Goal: Information Seeking & Learning: Learn about a topic

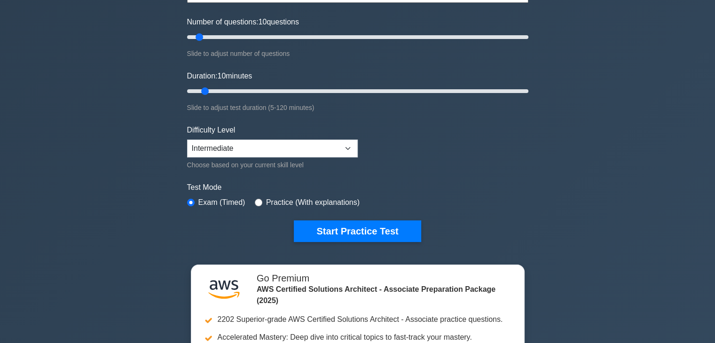
scroll to position [110, 0]
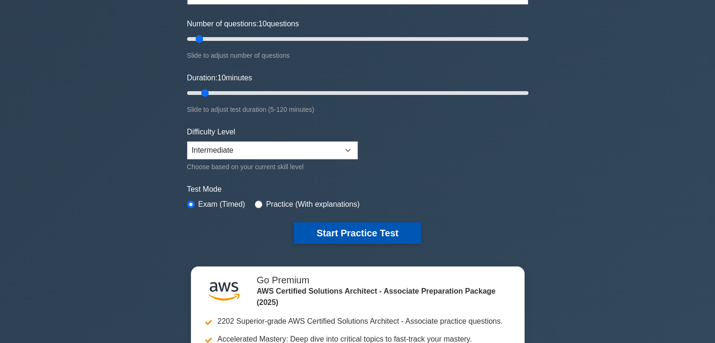
click at [374, 230] on button "Start Practice Test" at bounding box center [357, 233] width 127 height 22
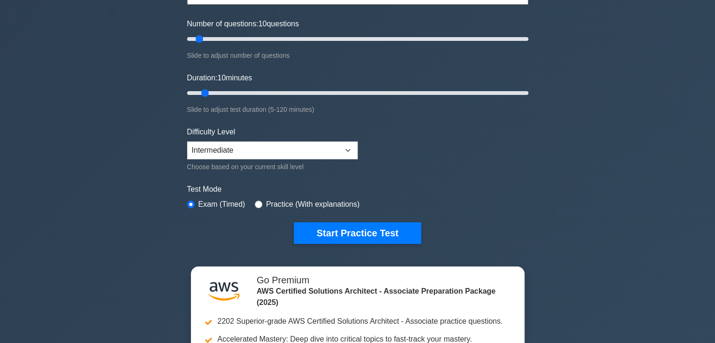
scroll to position [0, 0]
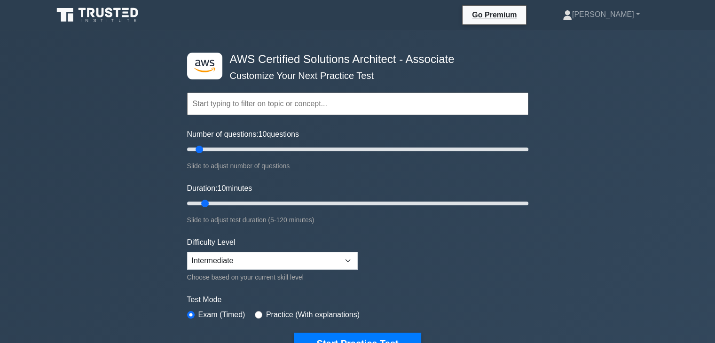
click at [308, 96] on input "text" at bounding box center [357, 104] width 341 height 23
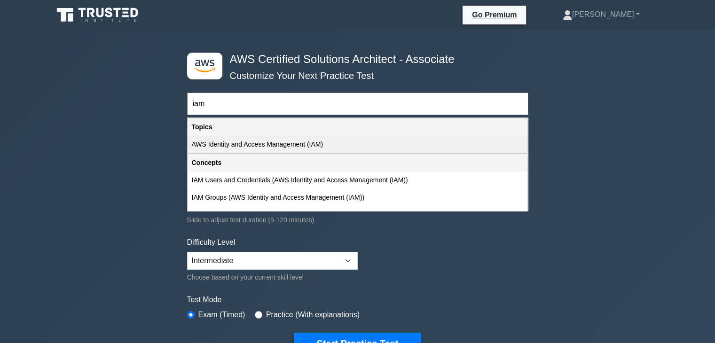
click at [292, 152] on div "AWS Identity and Access Management (IAM)" at bounding box center [357, 144] width 339 height 17
type input "AWS Identity and Access Management (IAM)"
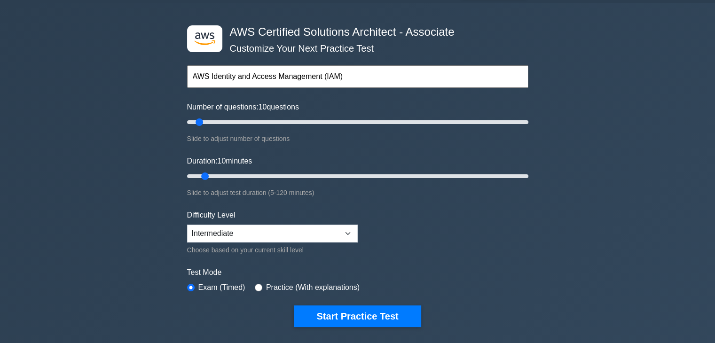
scroll to position [24, 0]
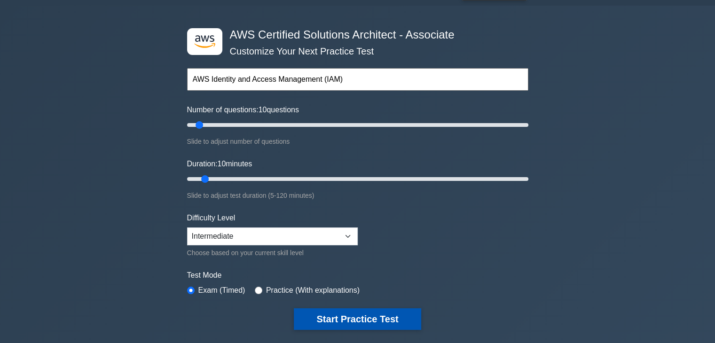
click at [333, 311] on button "Start Practice Test" at bounding box center [357, 319] width 127 height 22
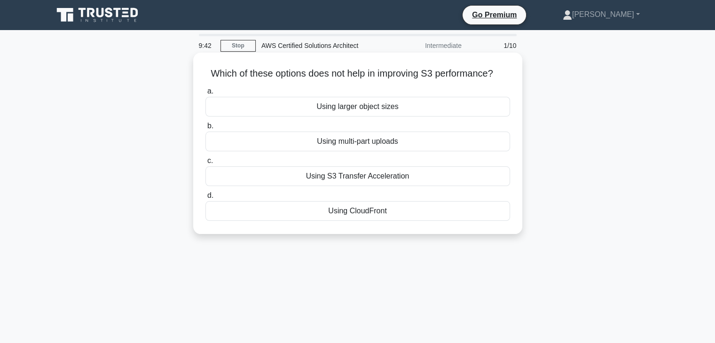
click at [426, 160] on label "c. Using S3 Transfer Acceleration" at bounding box center [357, 170] width 305 height 31
click at [205, 160] on input "c. Using S3 Transfer Acceleration" at bounding box center [205, 161] width 0 height 6
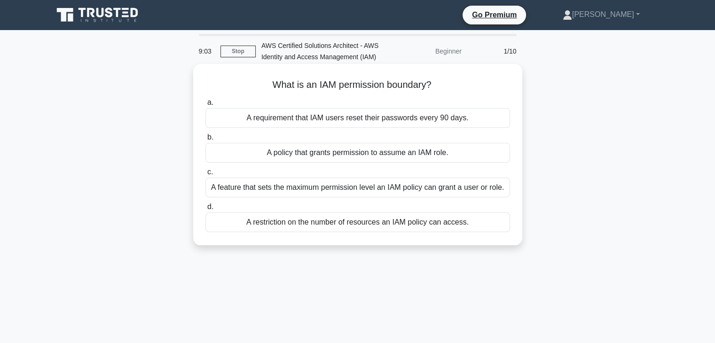
click at [380, 185] on div "A feature that sets the maximum permission level an IAM policy can grant a user…" at bounding box center [357, 188] width 305 height 20
click at [205, 175] on input "c. A feature that sets the maximum permission level an IAM policy can grant a u…" at bounding box center [205, 172] width 0 height 6
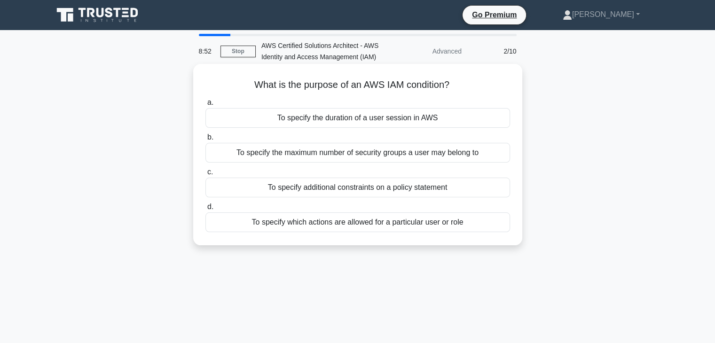
click at [400, 185] on div "To specify additional constraints on a policy statement" at bounding box center [357, 188] width 305 height 20
click at [205, 175] on input "c. To specify additional constraints on a policy statement" at bounding box center [205, 172] width 0 height 6
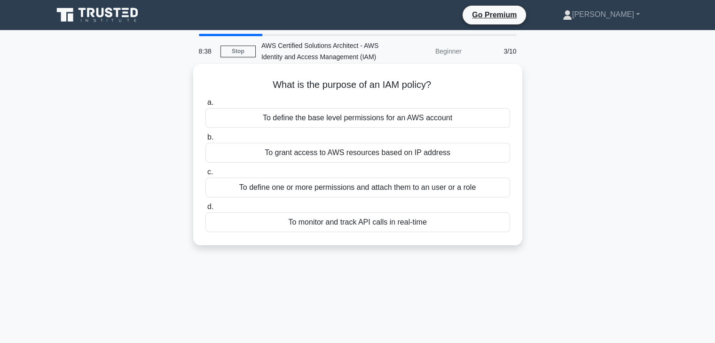
click at [473, 191] on div "To define one or more permissions and attach them to an user or a role" at bounding box center [357, 188] width 305 height 20
click at [205, 175] on input "c. To define one or more permissions and attach them to an user or a role" at bounding box center [205, 172] width 0 height 6
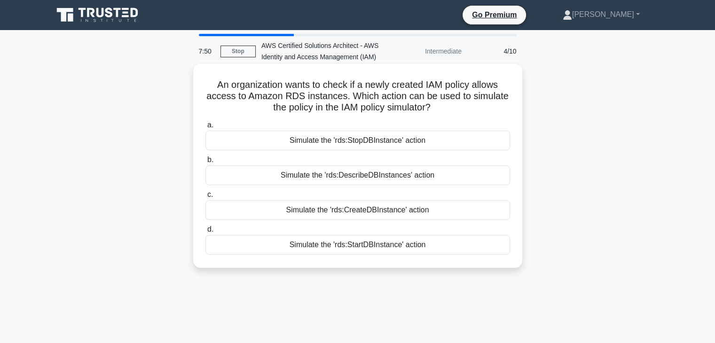
click at [432, 176] on div "Simulate the 'rds:DescribeDBInstances' action" at bounding box center [357, 175] width 305 height 20
click at [205, 163] on input "b. Simulate the 'rds:DescribeDBInstances' action" at bounding box center [205, 160] width 0 height 6
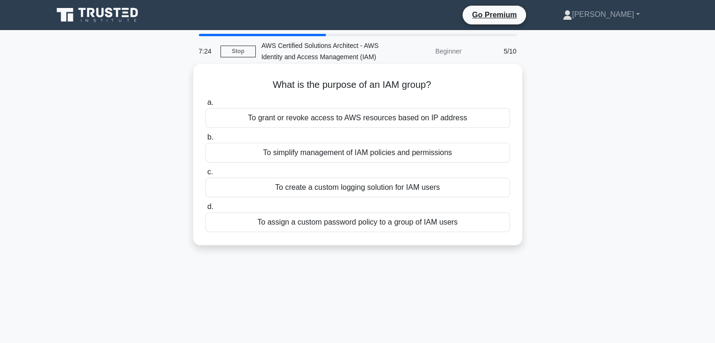
click at [414, 152] on div "To simplify management of IAM policies and permissions" at bounding box center [357, 153] width 305 height 20
click at [205, 141] on input "b. To simplify management of IAM policies and permissions" at bounding box center [205, 137] width 0 height 6
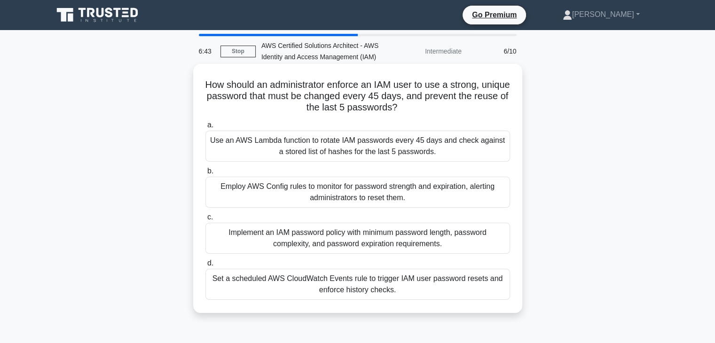
click at [292, 238] on div "Implement an IAM password policy with minimum password length, password complex…" at bounding box center [357, 238] width 305 height 31
click at [205, 220] on input "c. Implement an IAM password policy with minimum password length, password comp…" at bounding box center [205, 217] width 0 height 6
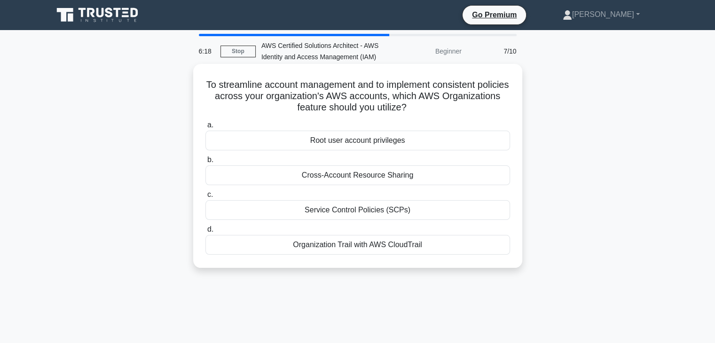
click at [420, 209] on div "Service Control Policies (SCPs)" at bounding box center [357, 210] width 305 height 20
click at [205, 198] on input "c. Service Control Policies (SCPs)" at bounding box center [205, 195] width 0 height 6
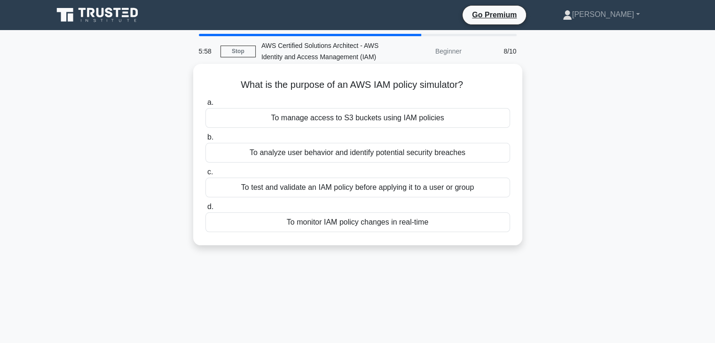
click at [442, 192] on div "To test and validate an IAM policy before applying it to a user or group" at bounding box center [357, 188] width 305 height 20
click at [205, 175] on input "c. To test and validate an IAM policy before applying it to a user or group" at bounding box center [205, 172] width 0 height 6
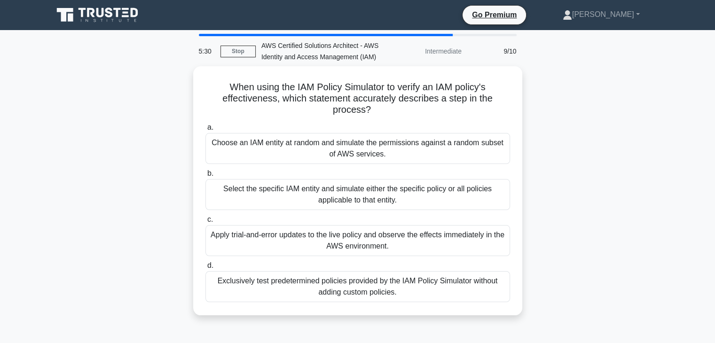
click at [442, 192] on div "Select the specific IAM entity and simulate either the specific policy or all p…" at bounding box center [357, 194] width 305 height 31
click at [205, 177] on input "b. Select the specific IAM entity and simulate either the specific policy or al…" at bounding box center [205, 174] width 0 height 6
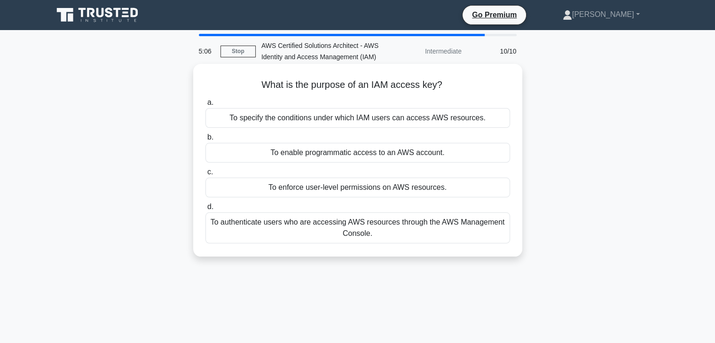
click at [361, 149] on div "To enable programmatic access to an AWS account." at bounding box center [357, 153] width 305 height 20
click at [205, 141] on input "b. To enable programmatic access to an AWS account." at bounding box center [205, 137] width 0 height 6
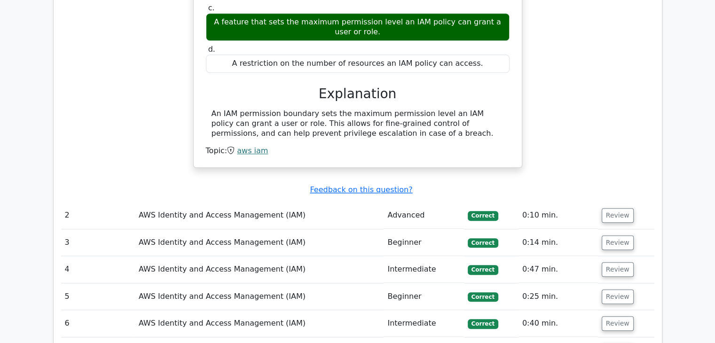
scroll to position [896, 0]
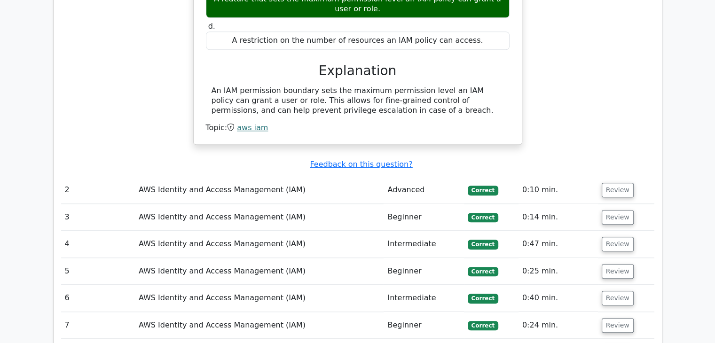
click at [407, 177] on td "Advanced" at bounding box center [424, 190] width 80 height 27
click at [618, 183] on button "Review" at bounding box center [618, 190] width 32 height 15
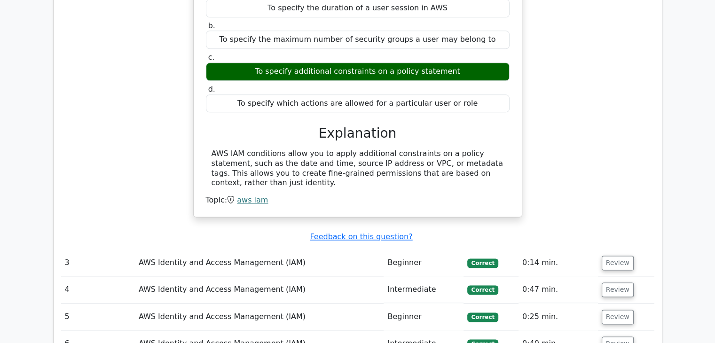
scroll to position [1144, 0]
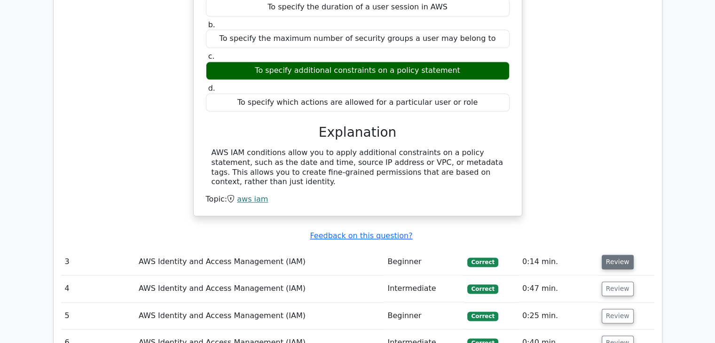
click at [621, 255] on button "Review" at bounding box center [618, 262] width 32 height 15
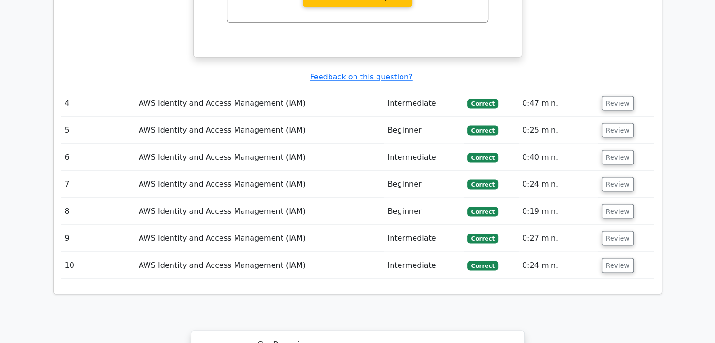
scroll to position [1685, 0]
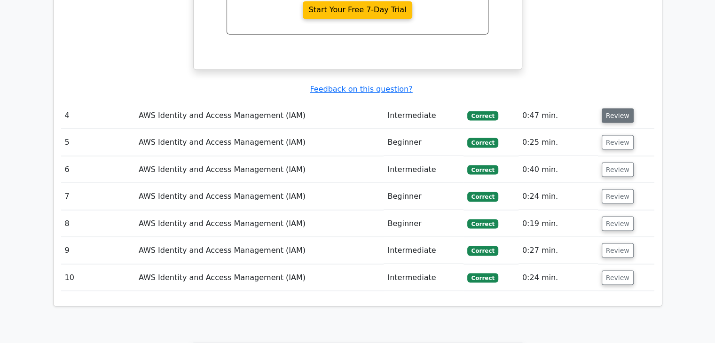
click at [622, 108] on button "Review" at bounding box center [618, 115] width 32 height 15
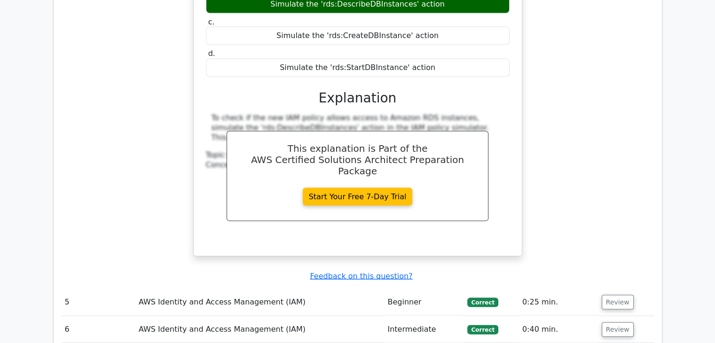
scroll to position [1918, 0]
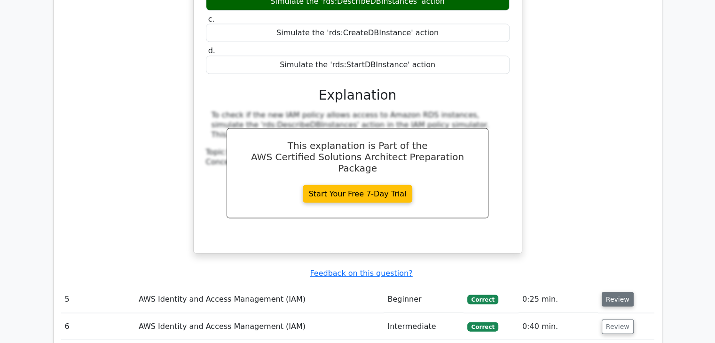
click at [615, 292] on button "Review" at bounding box center [618, 299] width 32 height 15
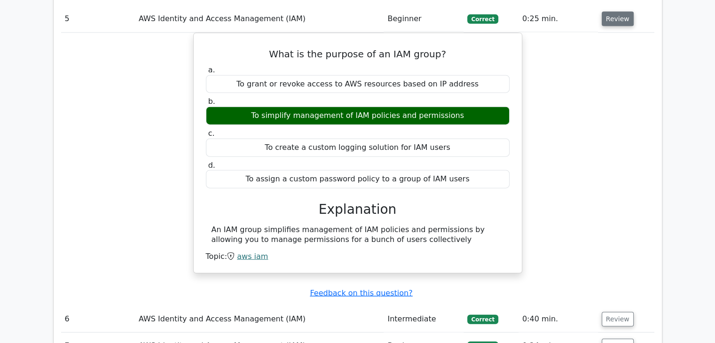
scroll to position [2203, 0]
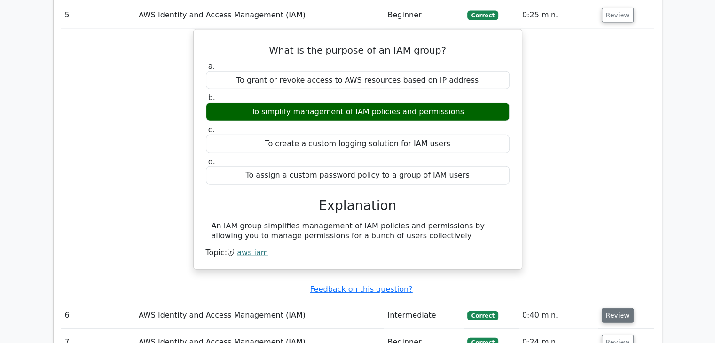
click at [616, 308] on button "Review" at bounding box center [618, 315] width 32 height 15
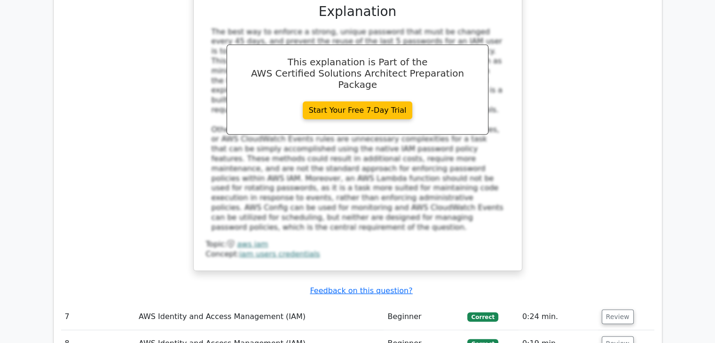
scroll to position [2759, 0]
click at [618, 310] on button "Review" at bounding box center [618, 317] width 32 height 15
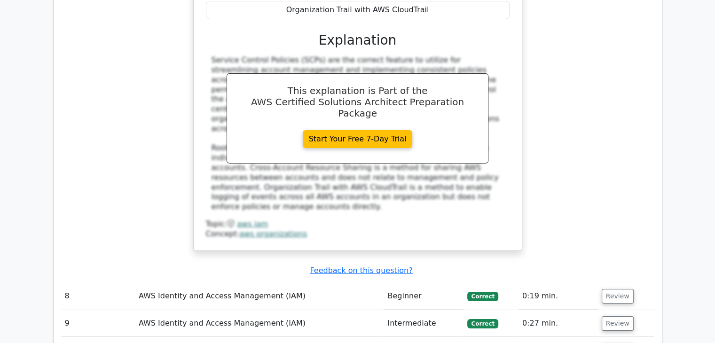
scroll to position [3249, 0]
click at [604, 289] on button "Review" at bounding box center [618, 296] width 32 height 15
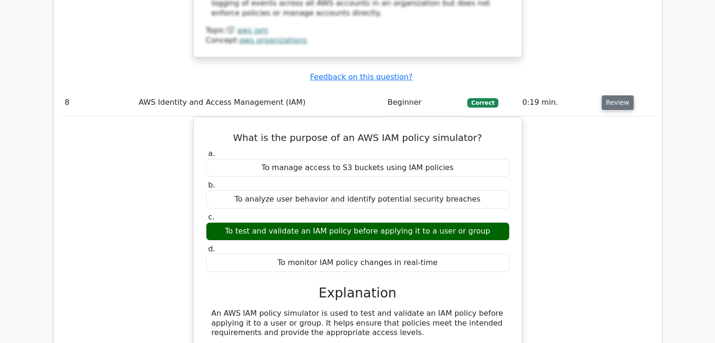
scroll to position [3502, 0]
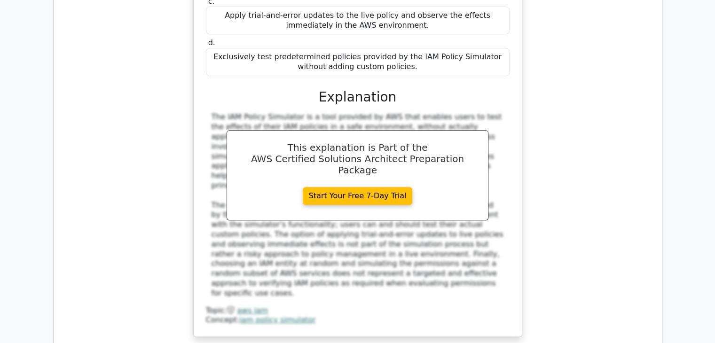
scroll to position [4011, 0]
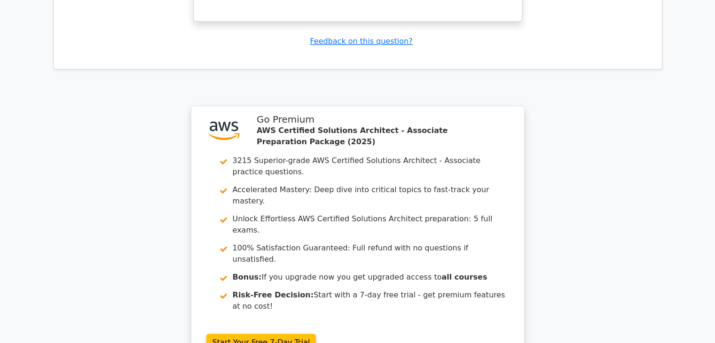
scroll to position [4775, 0]
